Goal: Task Accomplishment & Management: Use online tool/utility

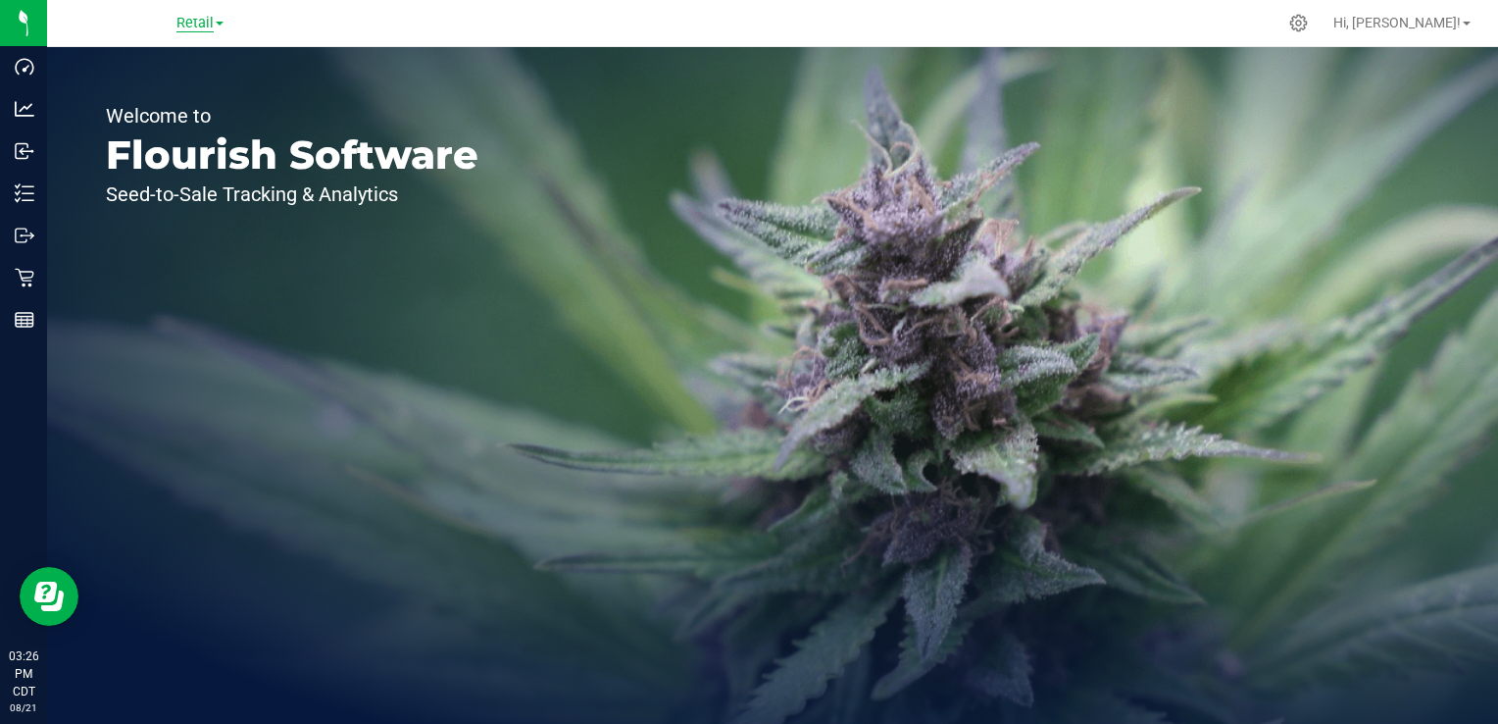
click at [192, 22] on span "Retail" at bounding box center [195, 24] width 37 height 18
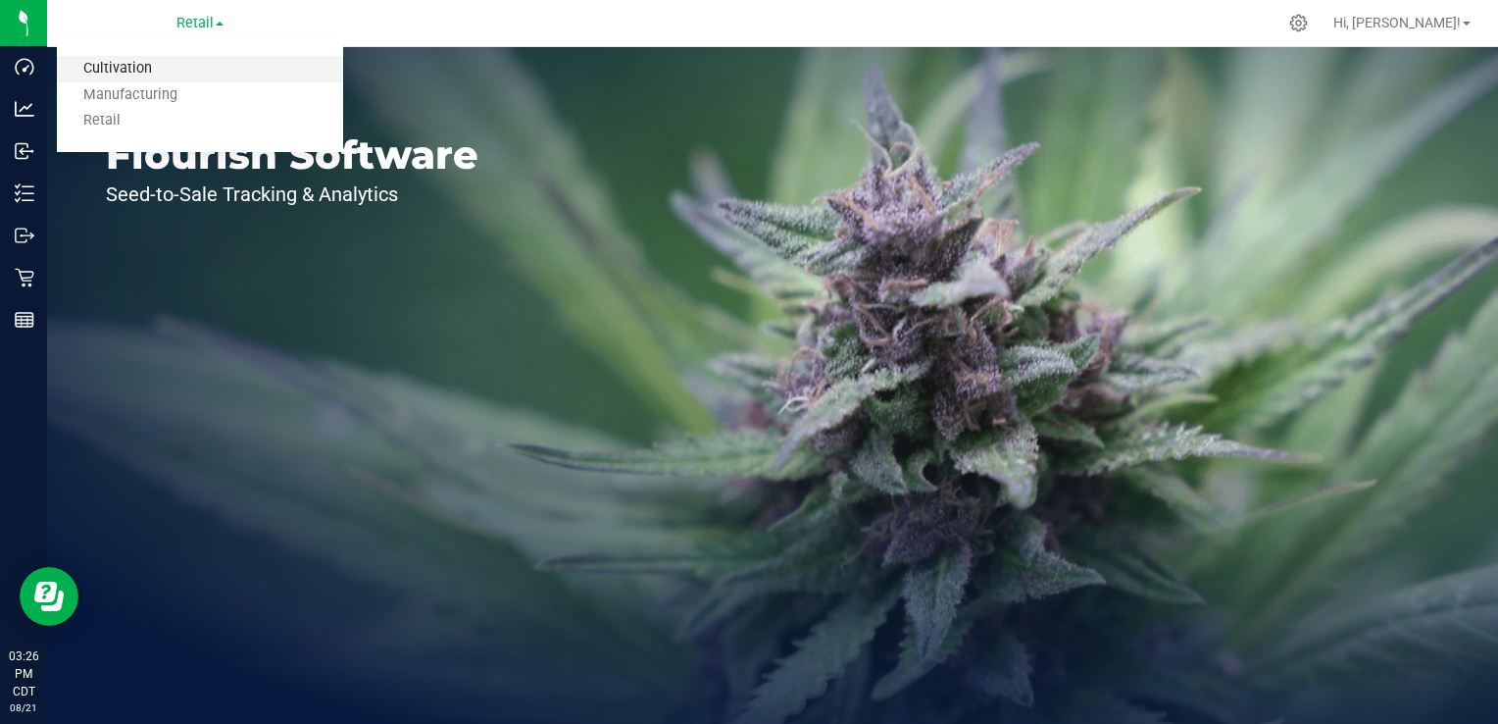
click at [149, 65] on link "Cultivation" at bounding box center [200, 69] width 286 height 26
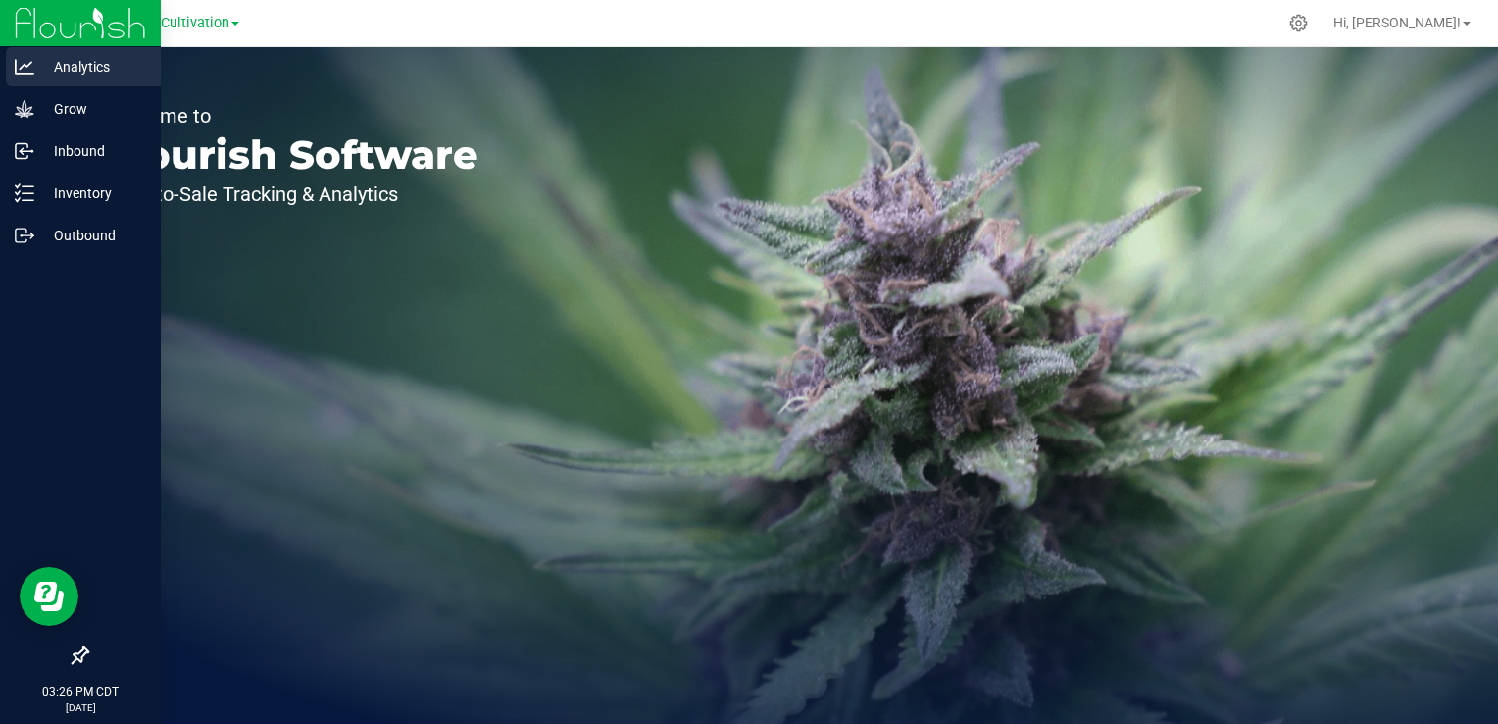
click at [83, 61] on p "Analytics" at bounding box center [93, 67] width 118 height 24
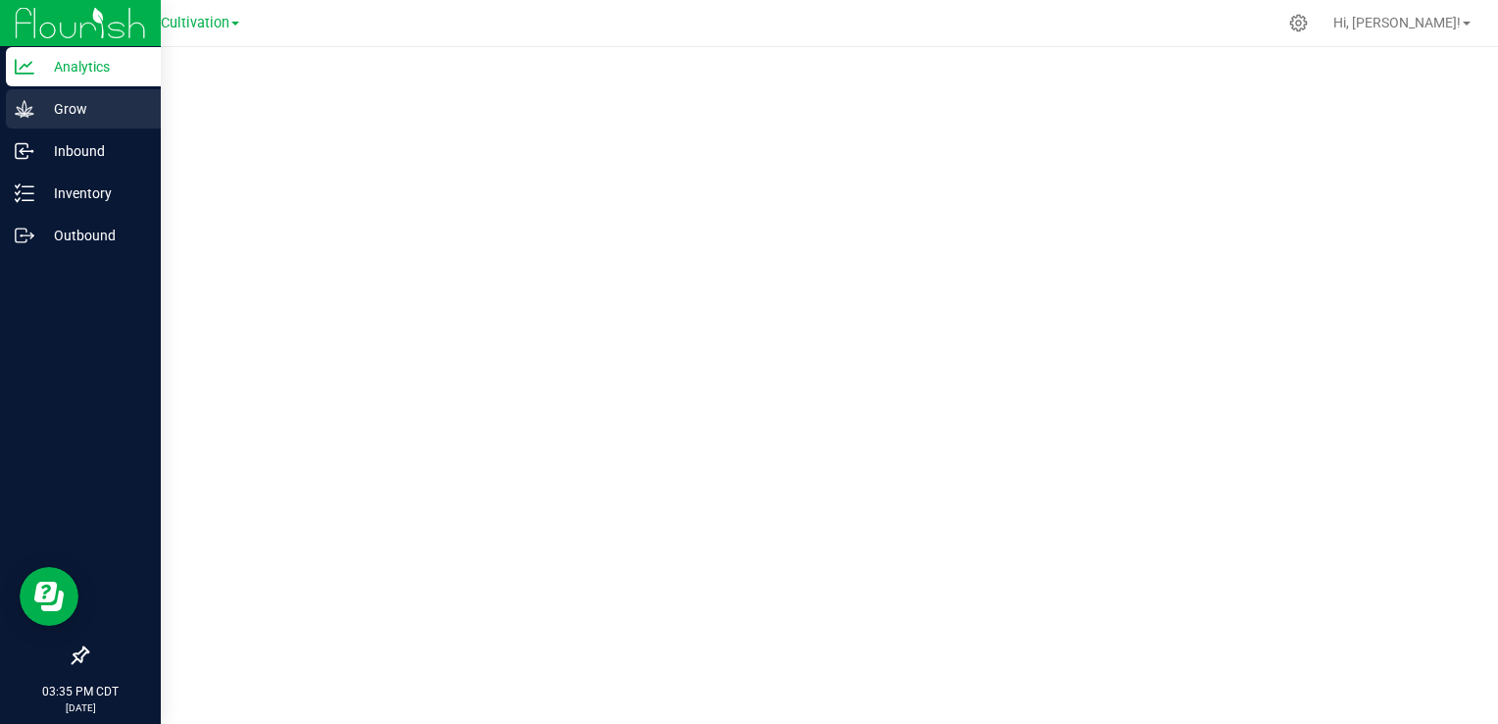
click at [41, 103] on p "Grow" at bounding box center [93, 109] width 118 height 24
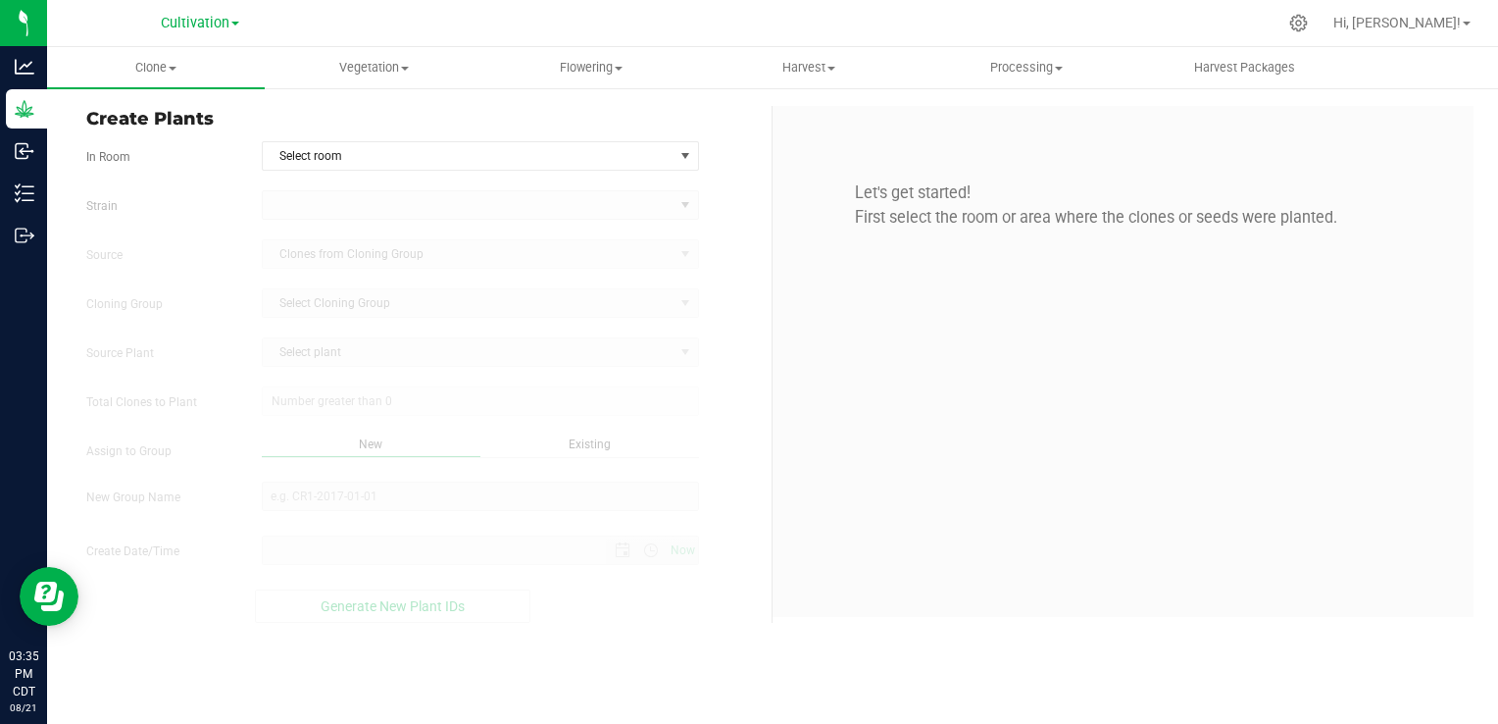
type input "[DATE] 3:35 PM"
